Goal: Transaction & Acquisition: Purchase product/service

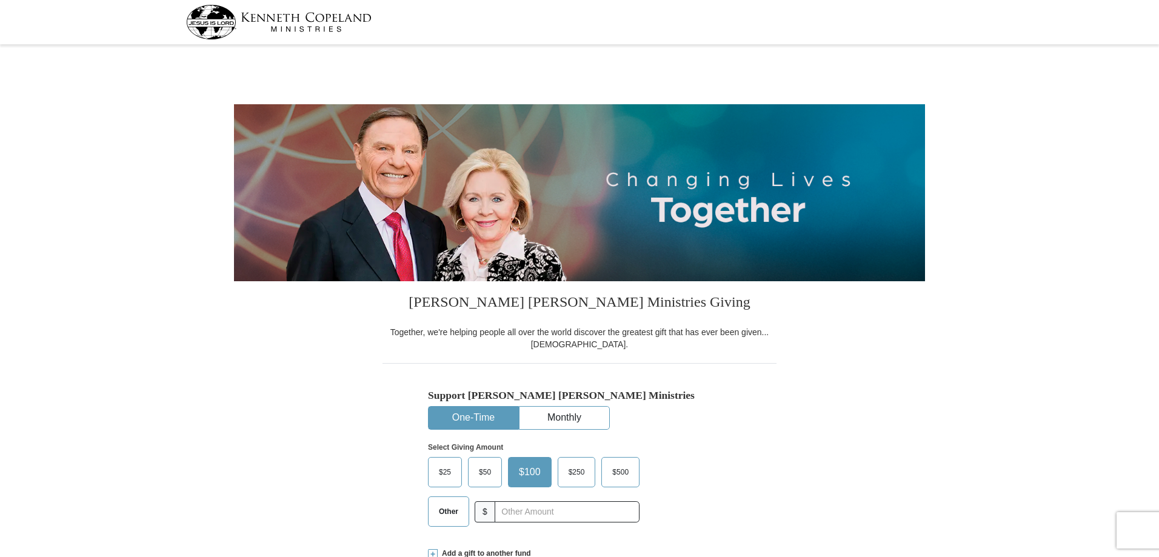
select select "FL"
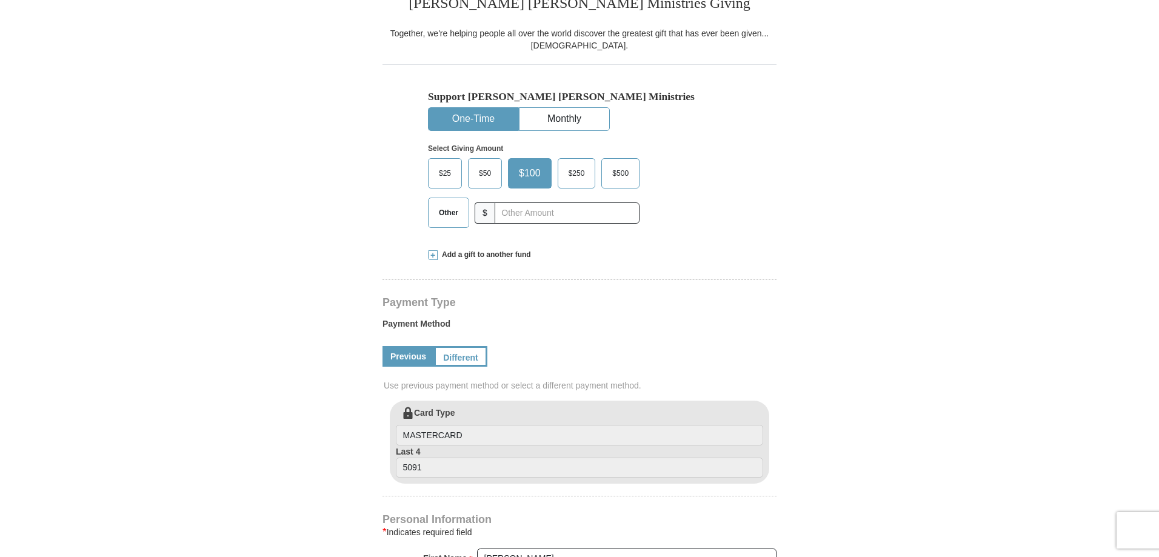
scroll to position [303, 0]
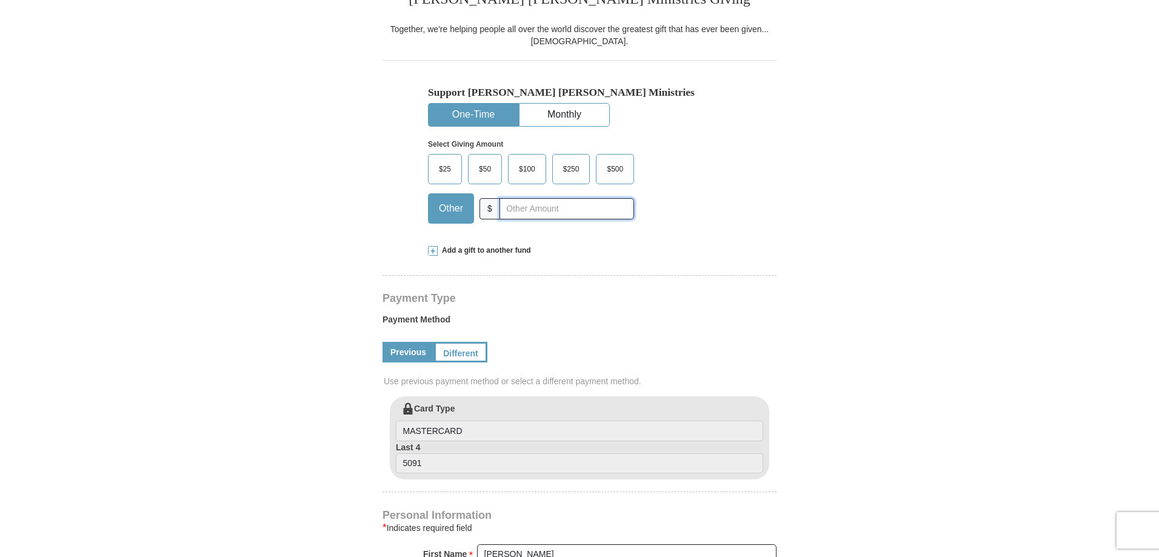
click at [502, 209] on input "text" at bounding box center [567, 208] width 135 height 21
type input "259.00"
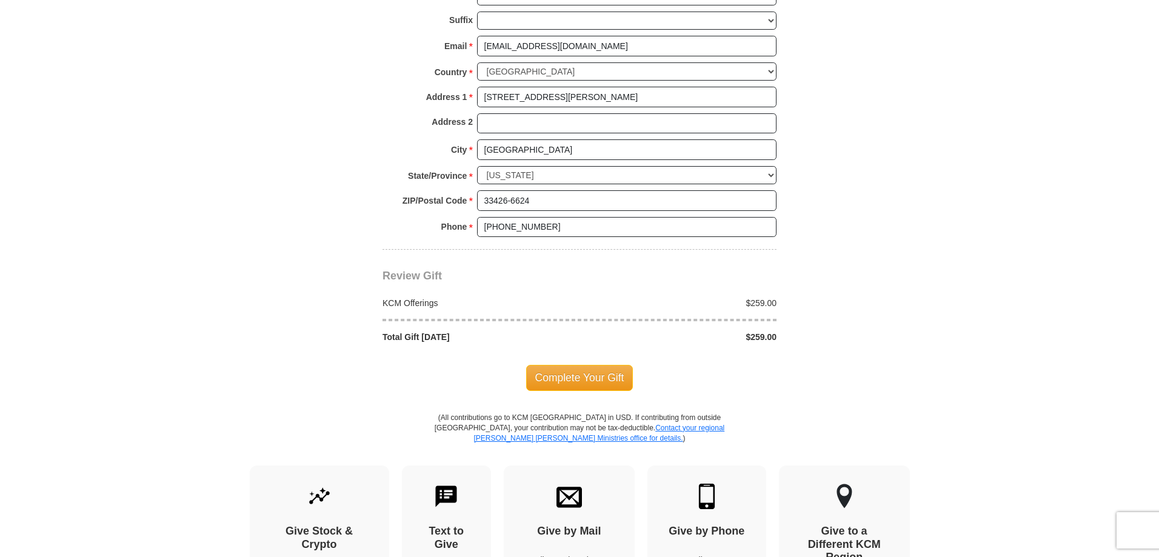
scroll to position [909, 0]
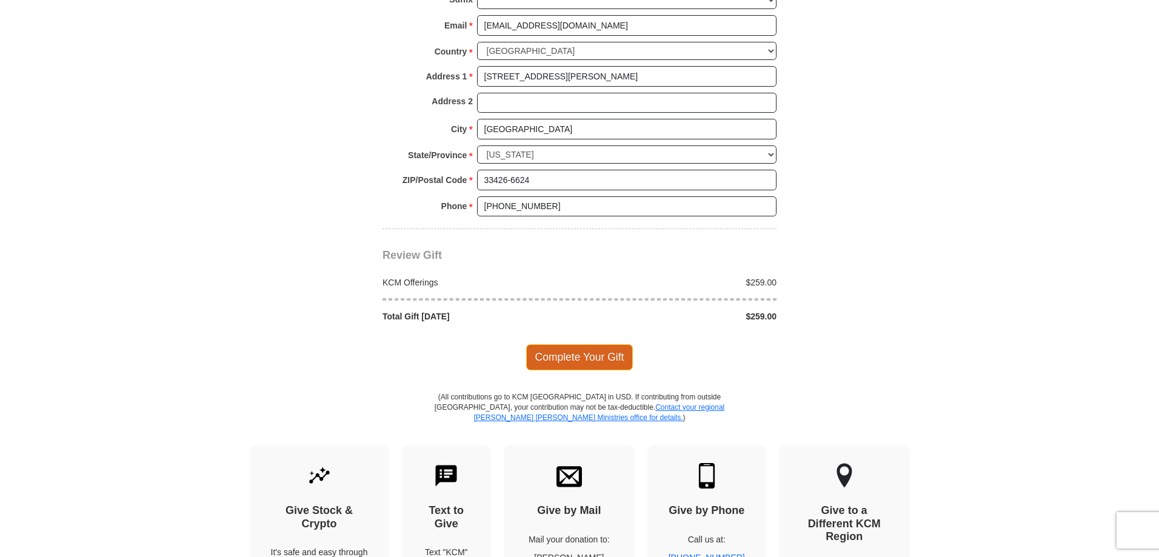
click at [580, 363] on span "Complete Your Gift" at bounding box center [579, 356] width 107 height 25
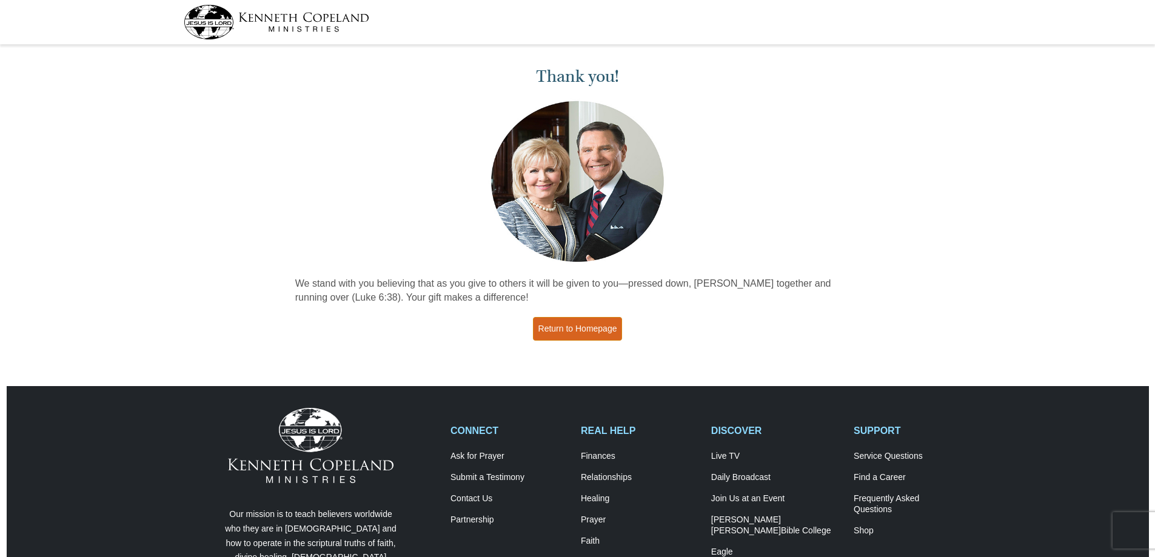
click at [572, 331] on link "Return to Homepage" at bounding box center [578, 329] width 90 height 24
